Goal: Task Accomplishment & Management: Complete application form

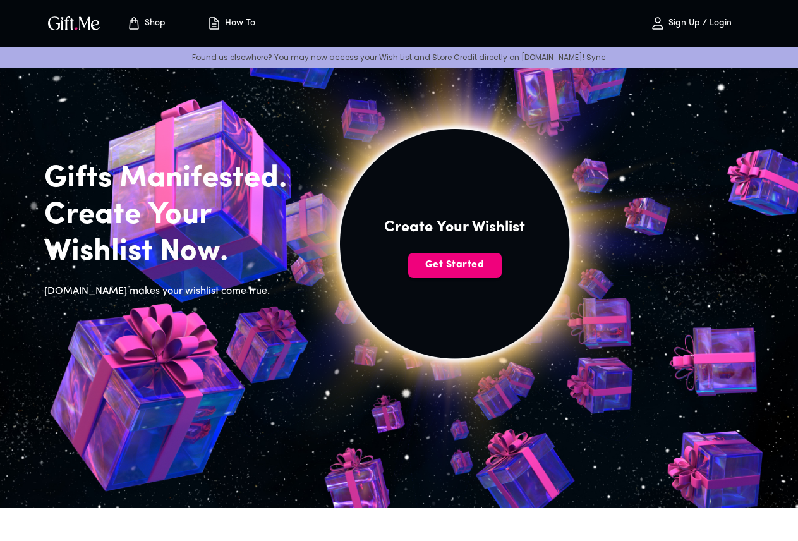
click at [501, 272] on span "Get Started" at bounding box center [454, 265] width 93 height 14
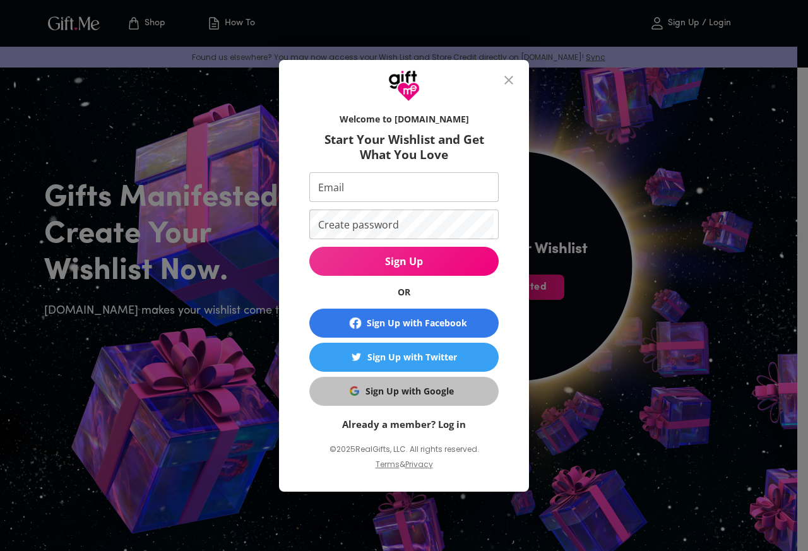
click at [392, 389] on div "Sign Up with Google" at bounding box center [410, 392] width 88 height 14
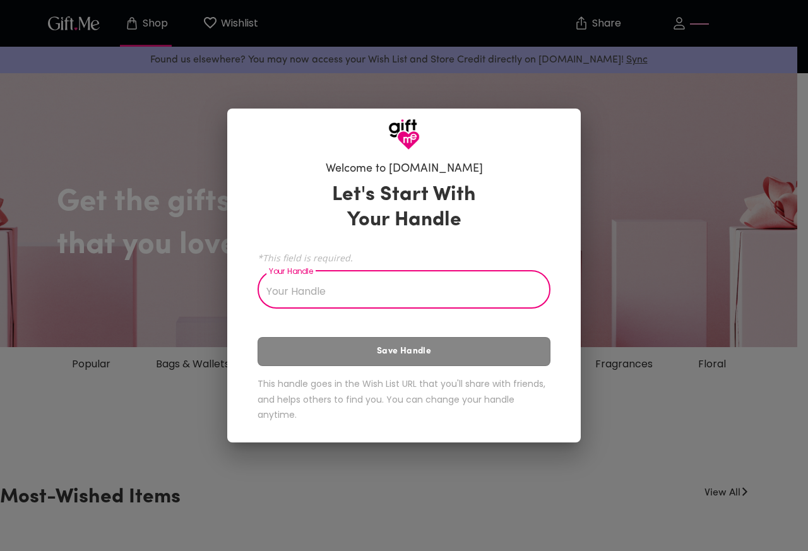
click at [320, 290] on input "Your Handle" at bounding box center [397, 290] width 279 height 35
click at [321, 290] on input "Your Handle" at bounding box center [397, 290] width 279 height 35
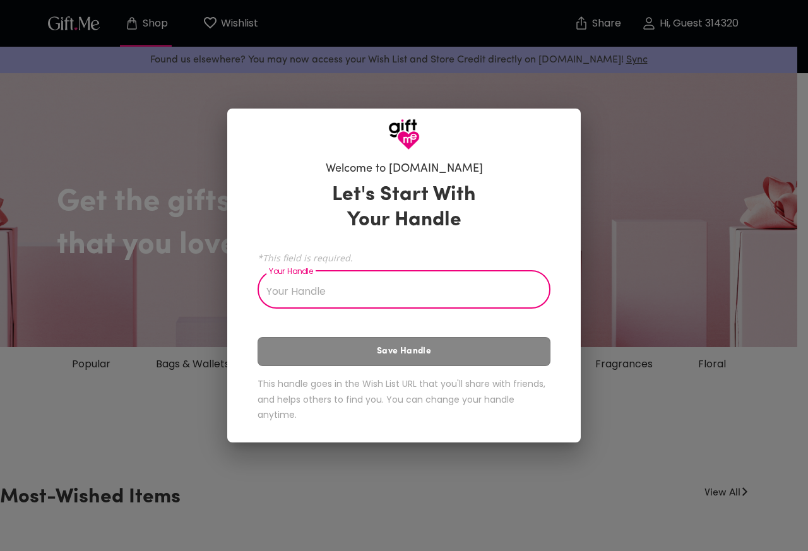
click at [321, 290] on input "Your Handle" at bounding box center [397, 290] width 279 height 35
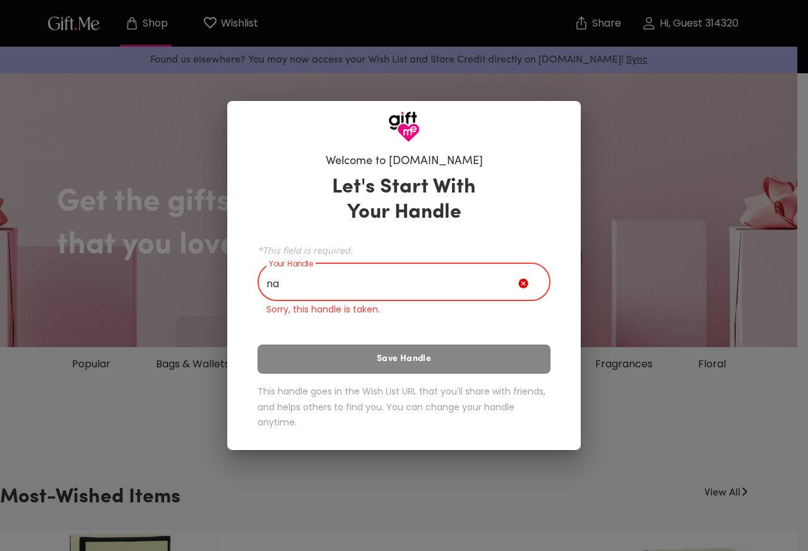
type input "n"
type input "s"
type input "a"
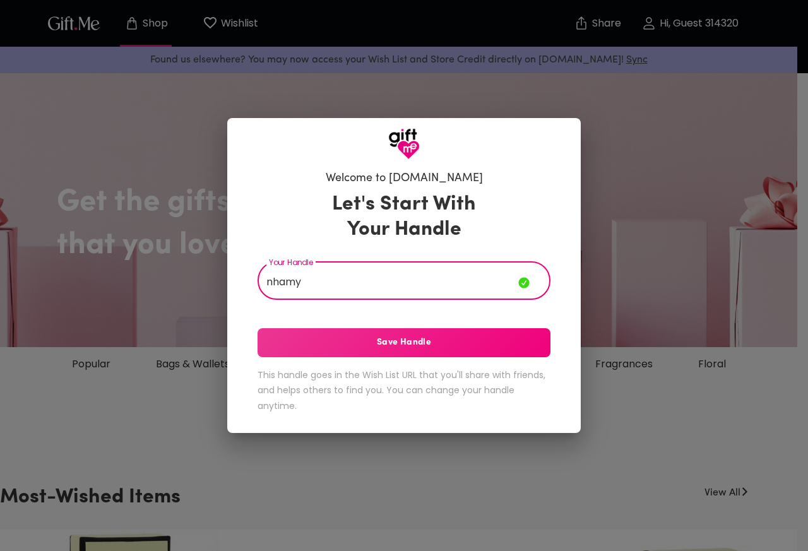
type input "nhamy"
click at [384, 344] on span "Save Handle" at bounding box center [404, 343] width 293 height 14
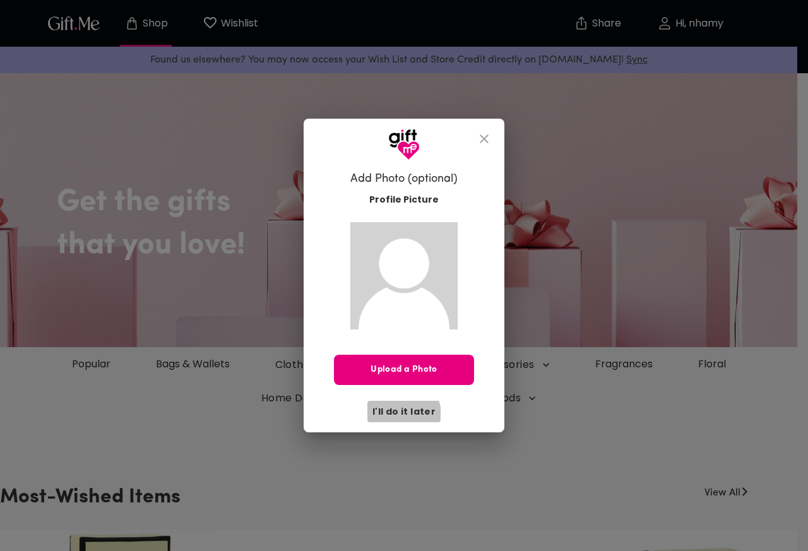
click at [405, 414] on span "I'll do it later" at bounding box center [404, 412] width 63 height 14
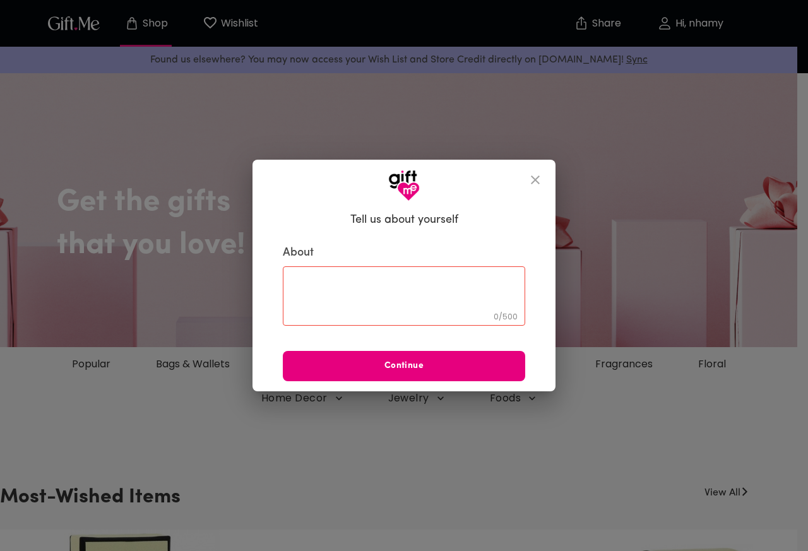
click at [405, 299] on textarea at bounding box center [404, 296] width 225 height 36
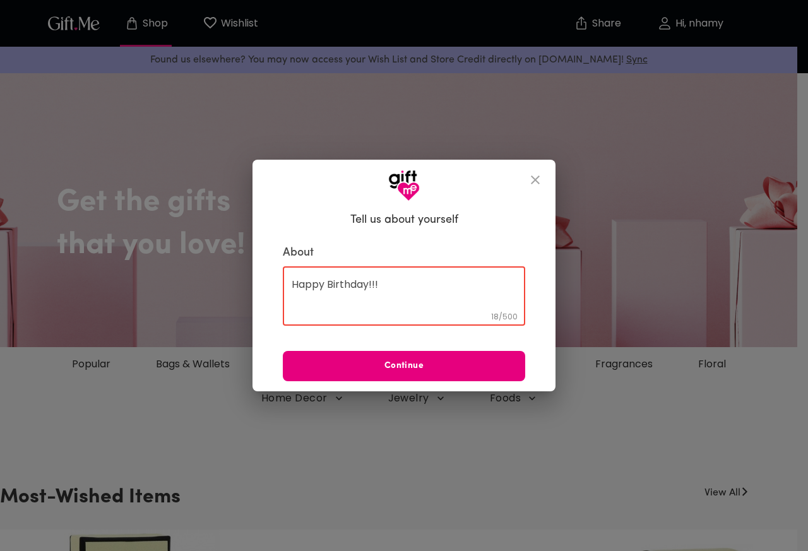
type textarea "Happy Birthday!!!"
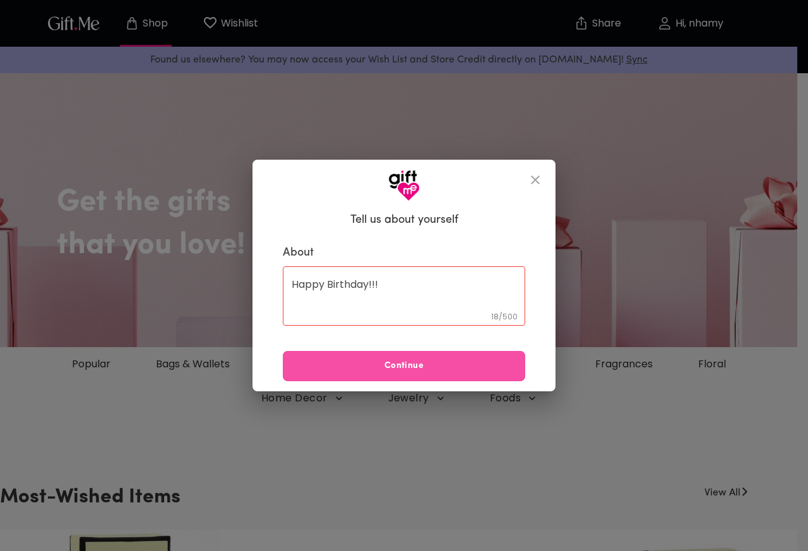
drag, startPoint x: 405, startPoint y: 299, endPoint x: 426, endPoint y: 374, distance: 78.8
click at [426, 374] on button "Continue" at bounding box center [404, 366] width 242 height 30
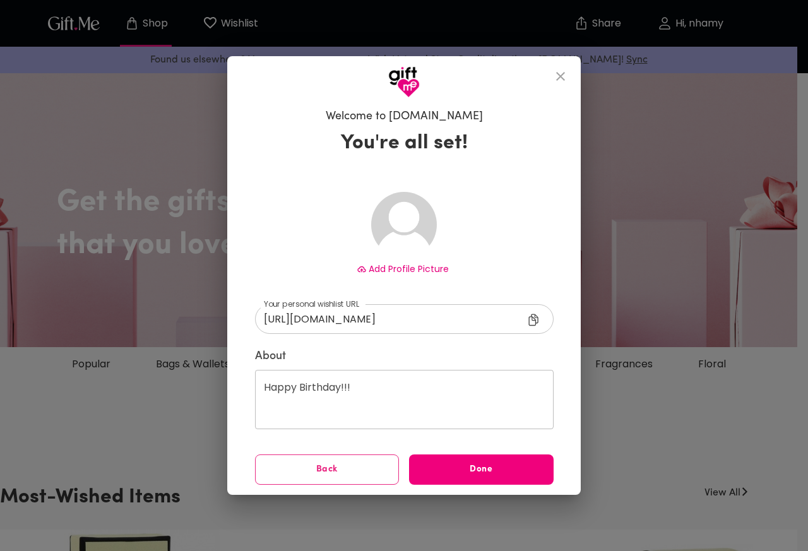
click at [476, 473] on span "Done" at bounding box center [481, 470] width 145 height 14
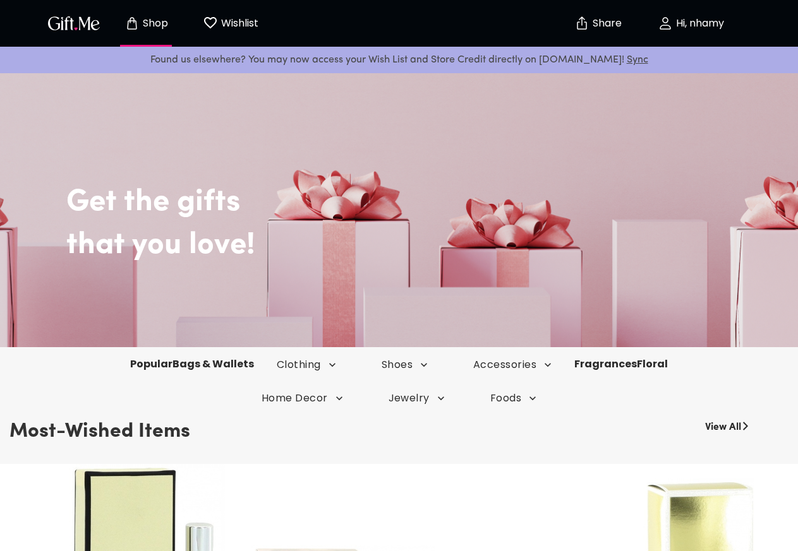
click at [209, 28] on icon "Wishlist page" at bounding box center [210, 22] width 15 height 15
click at [536, 373] on div "Popular Bags & Wallets Clothing Shoes Accessories Fragrances Floral" at bounding box center [399, 364] width 798 height 34
click at [337, 364] on icon "button" at bounding box center [330, 365] width 13 height 13
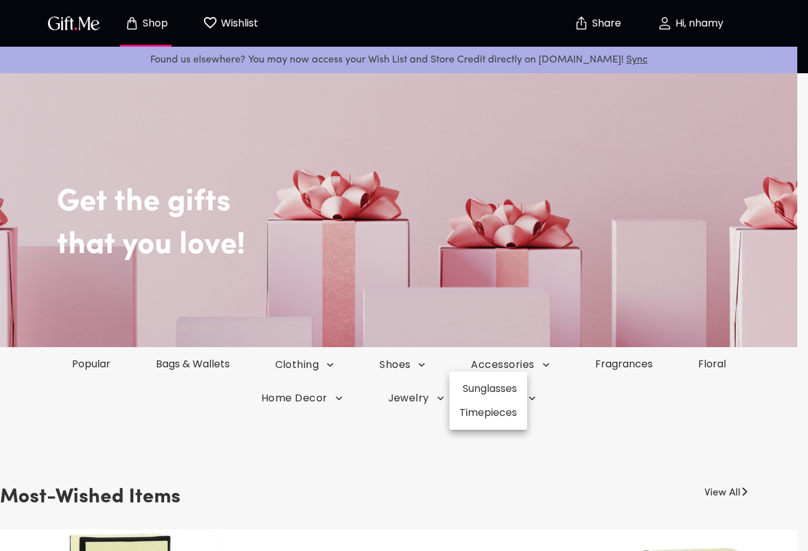
click at [393, 441] on div at bounding box center [404, 275] width 808 height 551
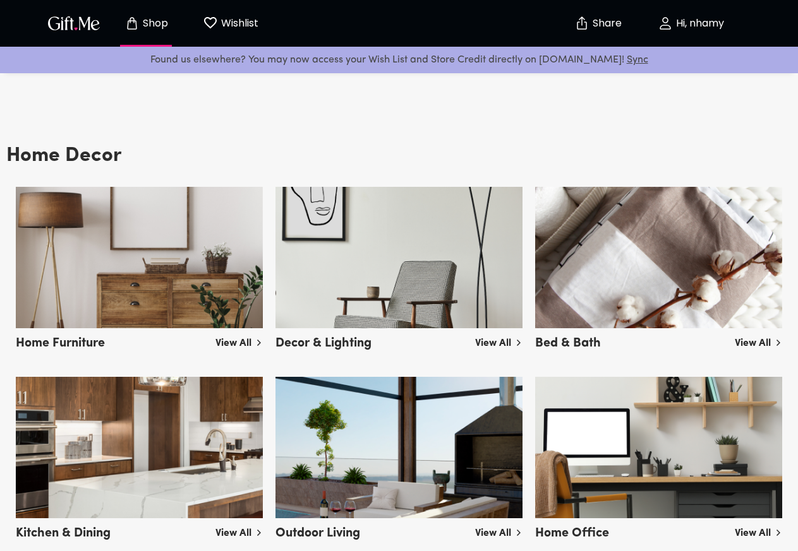
scroll to position [2610, 0]
